Goal: Task Accomplishment & Management: Complete application form

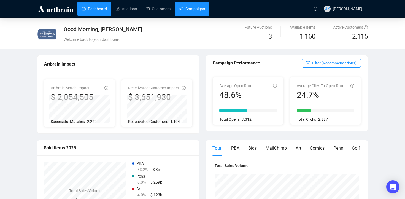
click at [192, 14] on link "Campaigns" at bounding box center [192, 9] width 26 height 14
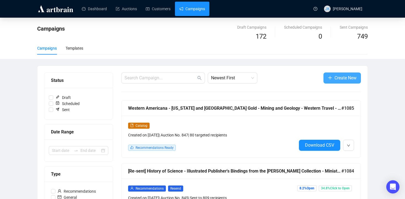
click at [338, 76] on span "Create New" at bounding box center [346, 77] width 22 height 7
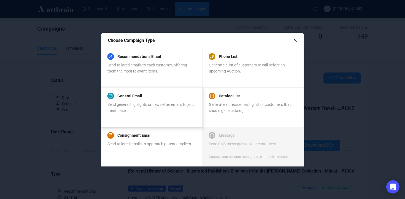
click at [160, 105] on span "Send general highlights or newsletter emails to your client base." at bounding box center [152, 107] width 88 height 10
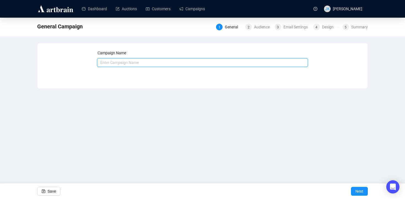
click at [216, 64] on input "text" at bounding box center [202, 62] width 211 height 9
type input "845 #2"
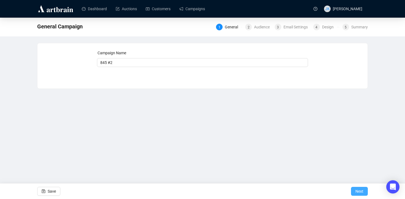
click at [360, 192] on span "Next" at bounding box center [360, 191] width 8 height 15
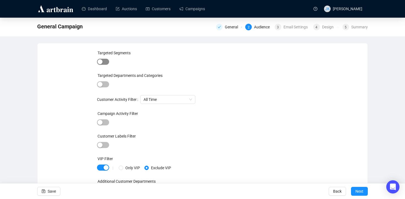
click at [101, 61] on div "button" at bounding box center [100, 61] width 5 height 5
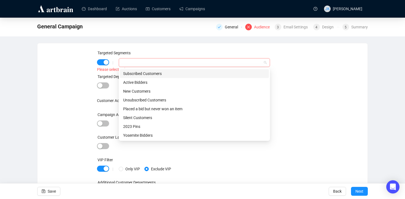
click at [169, 63] on div at bounding box center [191, 63] width 143 height 8
click at [164, 75] on div "Subscribed Customers" at bounding box center [194, 74] width 143 height 6
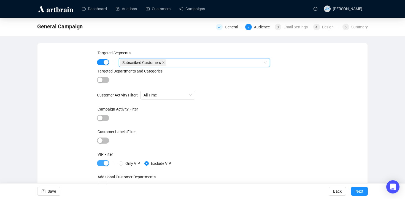
click at [103, 165] on span "button" at bounding box center [103, 163] width 12 height 6
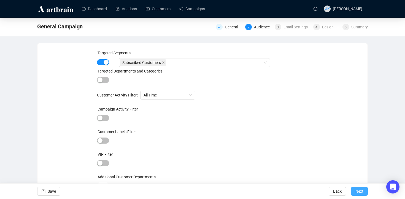
click at [360, 191] on span "Next" at bounding box center [360, 191] width 8 height 15
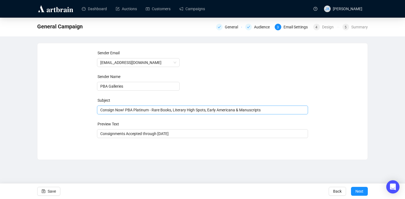
click at [157, 110] on span "Consign Now! PBA Platinum - Rare Books, Literary High Spots, Early Americana & …" at bounding box center [202, 110] width 211 height 4
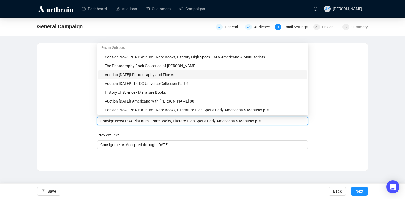
click at [148, 76] on div "Auction [DATE]! Photography and Fine Art" at bounding box center [204, 75] width 199 height 6
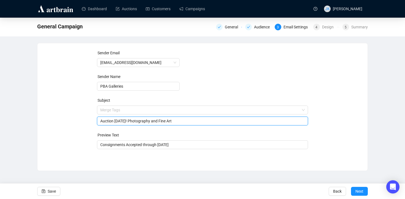
click at [151, 122] on input "Auction [DATE]! Photography and Fine Art" at bounding box center [202, 121] width 205 height 6
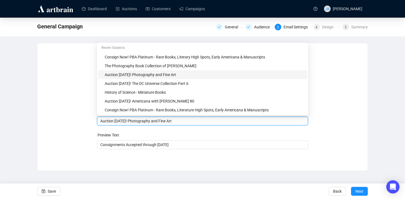
click at [151, 122] on input "Auction [DATE]! Photography and Fine Art" at bounding box center [202, 121] width 205 height 6
click at [186, 121] on input "Auction [DATE]! Photography and Fine Art" at bounding box center [202, 121] width 205 height 6
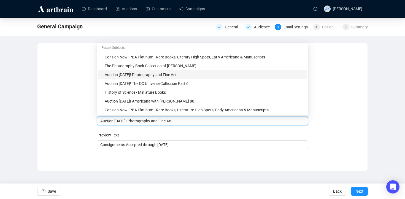
drag, startPoint x: 186, startPoint y: 121, endPoint x: 136, endPoint y: 120, distance: 50.2
click at [136, 120] on input "Auction [DATE]! Photography and Fine Art" at bounding box center [202, 121] width 205 height 6
drag, startPoint x: 135, startPoint y: 121, endPoint x: 185, endPoint y: 119, distance: 50.2
click at [185, 119] on input "Auction [DATE]! Photography and Fine Art" at bounding box center [202, 121] width 205 height 6
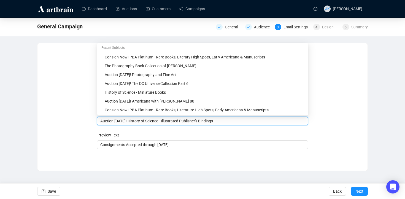
type input "Auction [DATE]! History of Science - Illustrated Publisher's Bindings"
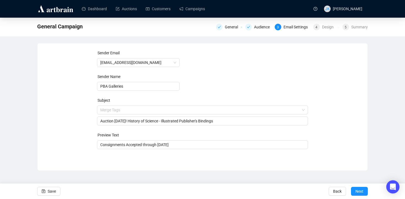
click at [121, 181] on div "Dashboard Auctions Customers Campaigns JK [PERSON_NAME] General Campaign Genera…" at bounding box center [202, 99] width 405 height 199
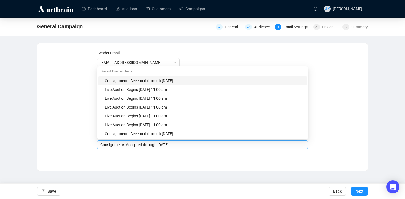
click at [143, 149] on div "Consignments Accepted through [DATE]" at bounding box center [202, 144] width 211 height 9
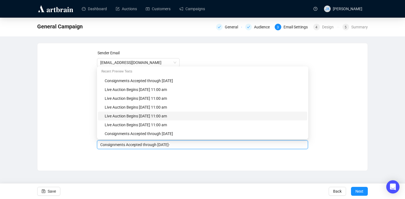
click at [140, 117] on div "Live Auction Begins [DATE] 11:00 am" at bounding box center [204, 116] width 199 height 6
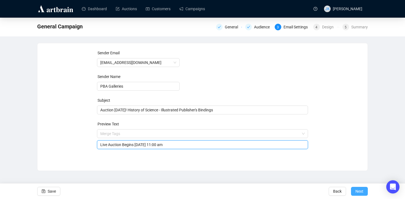
type input "Live Auction Begins [DATE] 11:00 am"
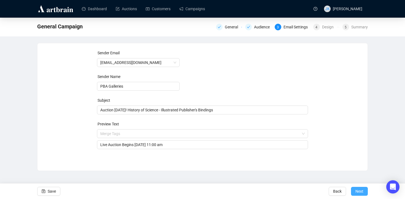
click at [360, 192] on span "Next" at bounding box center [360, 191] width 8 height 15
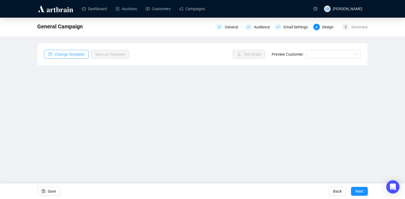
click at [72, 53] on span "Change Template" at bounding box center [70, 54] width 30 height 6
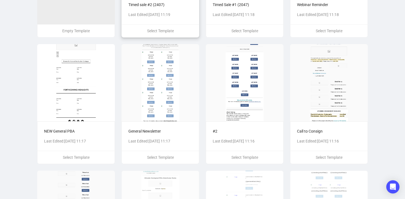
scroll to position [130, 0]
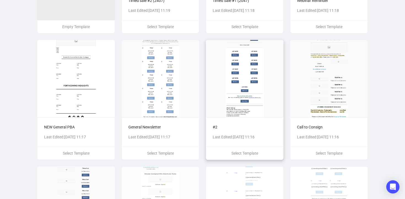
click at [242, 114] on img at bounding box center [245, 78] width 78 height 77
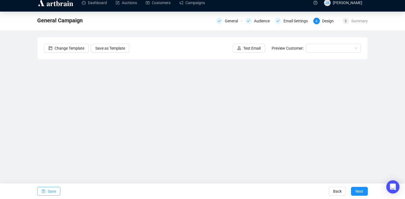
click at [52, 190] on span "Save" at bounding box center [52, 191] width 8 height 15
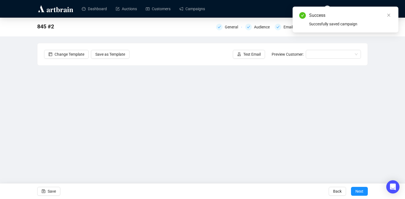
click at [360, 191] on span "Next" at bounding box center [360, 191] width 8 height 15
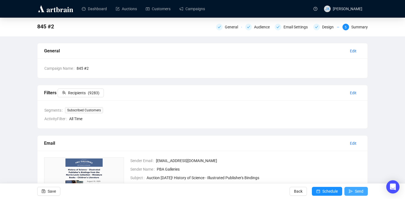
click at [354, 192] on button "Send" at bounding box center [356, 191] width 23 height 9
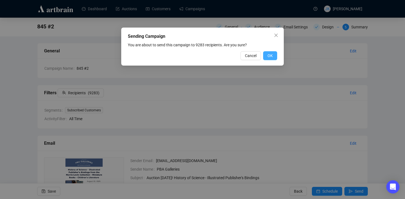
click at [272, 58] on span "OK" at bounding box center [270, 56] width 5 height 6
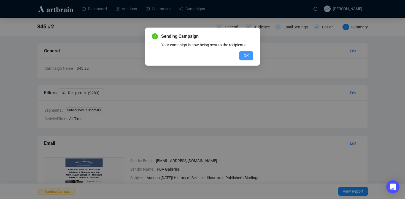
click at [252, 57] on button "OK" at bounding box center [246, 55] width 14 height 9
